Goal: Check status: Check status

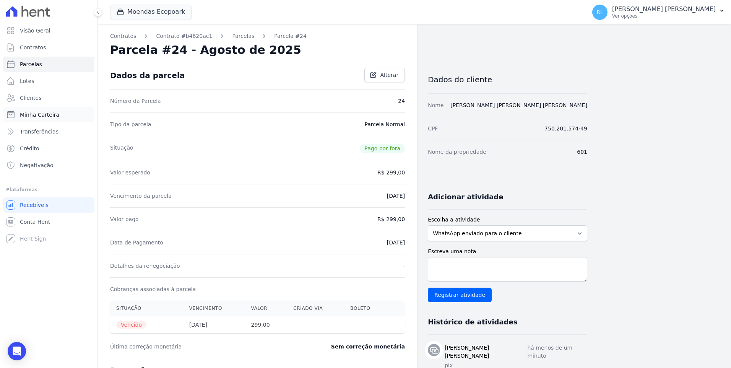
click at [39, 111] on span "Minha Carteira" at bounding box center [39, 115] width 39 height 8
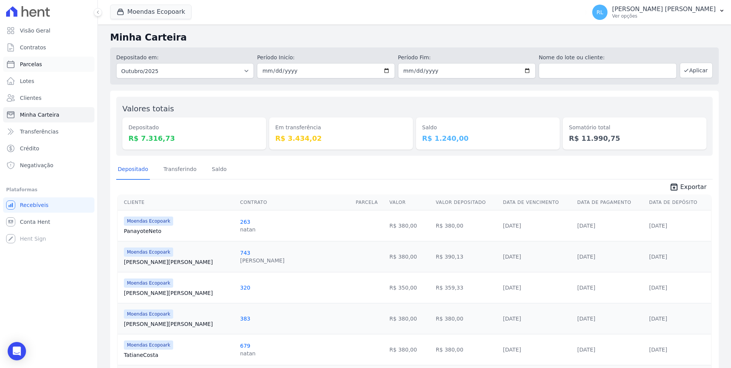
click at [41, 63] on link "Parcelas" at bounding box center [48, 64] width 91 height 15
select select
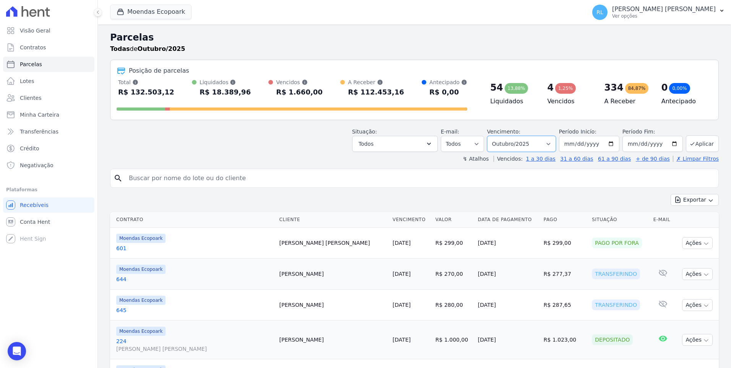
click at [551, 146] on select "Filtrar por período ──────── Todos os meses Outubro/2022 Novembro/2022 Dezembro…" at bounding box center [521, 144] width 69 height 16
select select "09/2025"
click at [494, 136] on select "Filtrar por período ──────── Todos os meses Outubro/2022 Novembro/2022 Dezembro…" at bounding box center [521, 144] width 69 height 16
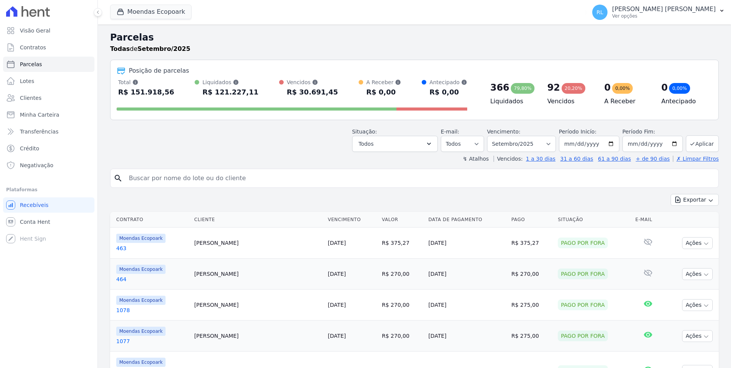
select select
click at [49, 116] on span "Minha Carteira" at bounding box center [39, 115] width 39 height 8
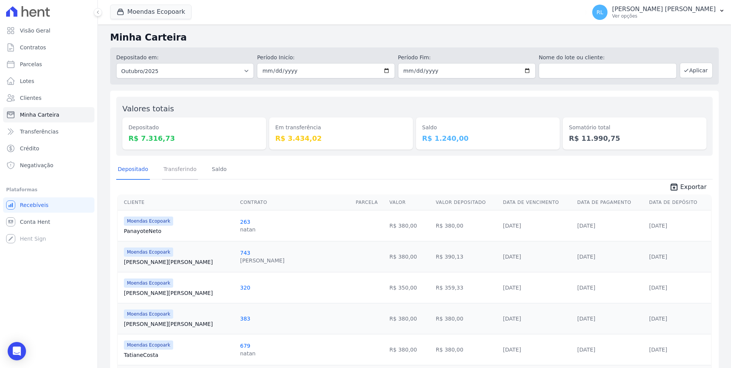
click at [171, 172] on link "Transferindo" at bounding box center [180, 170] width 36 height 20
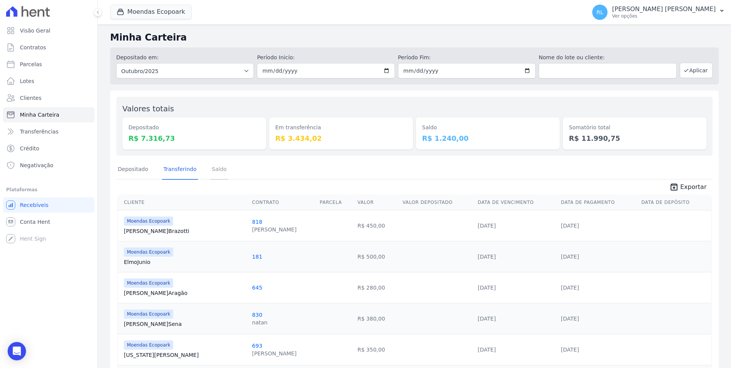
click at [217, 172] on link "Saldo" at bounding box center [219, 170] width 18 height 20
